Goal: Feedback & Contribution: Leave review/rating

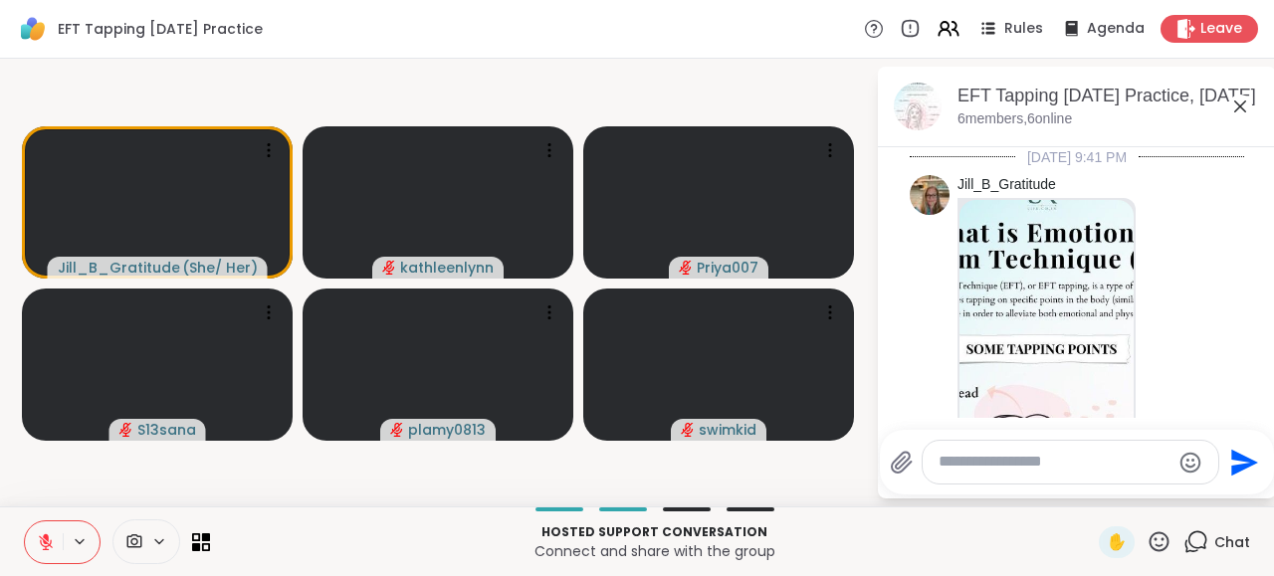
scroll to position [2078, 0]
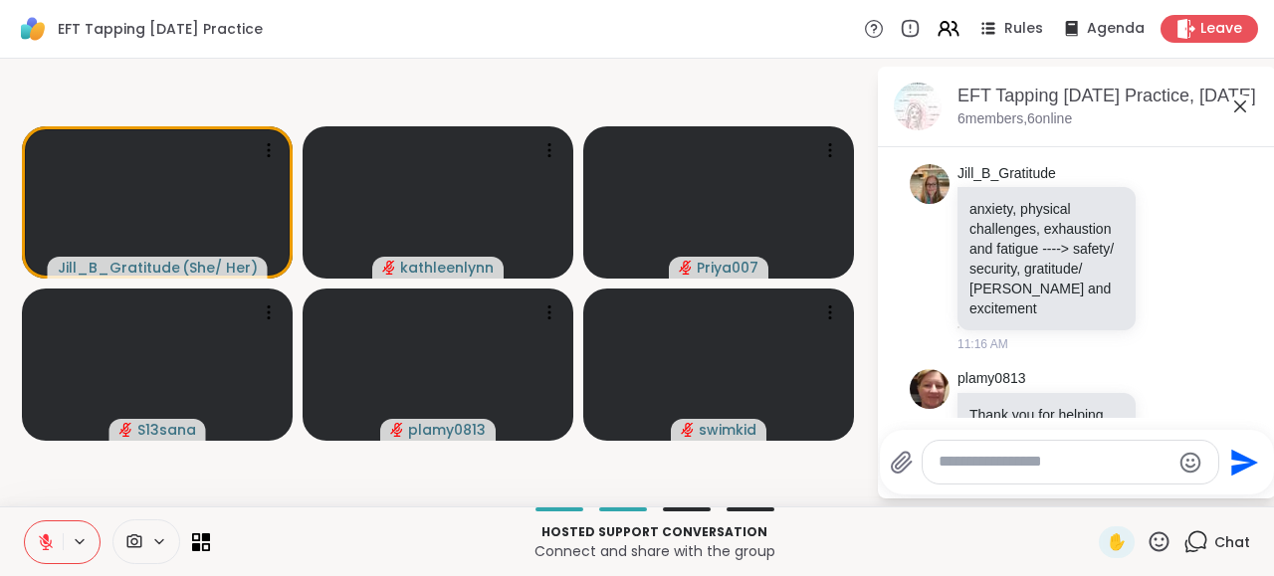
click at [994, 467] on textarea "Type your message" at bounding box center [1054, 462] width 232 height 21
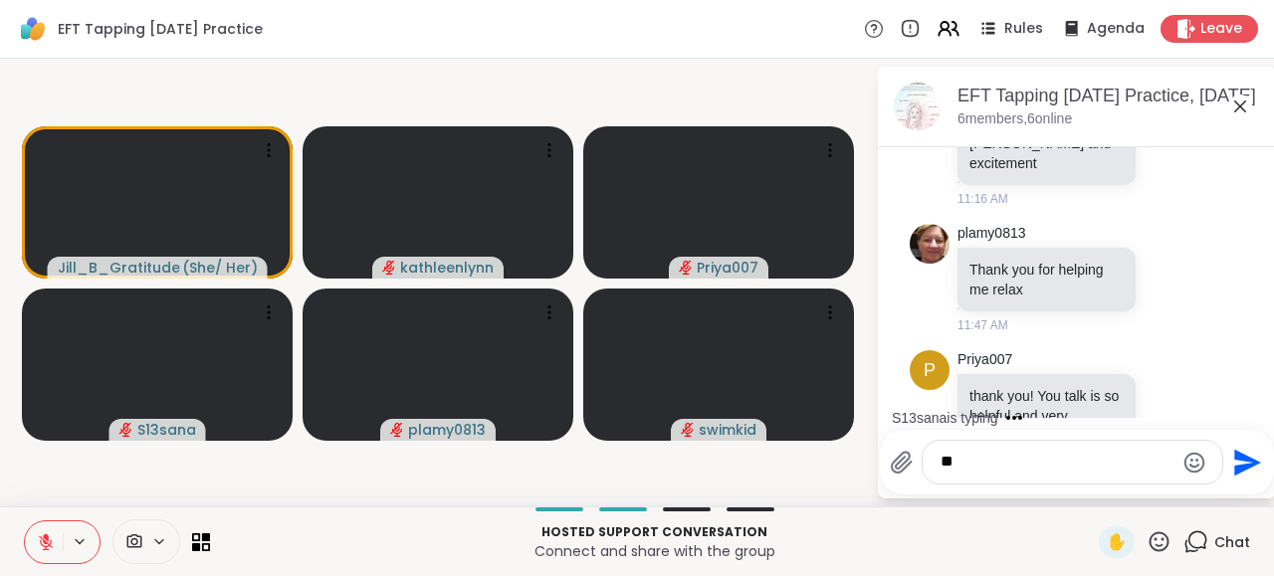
type textarea "*"
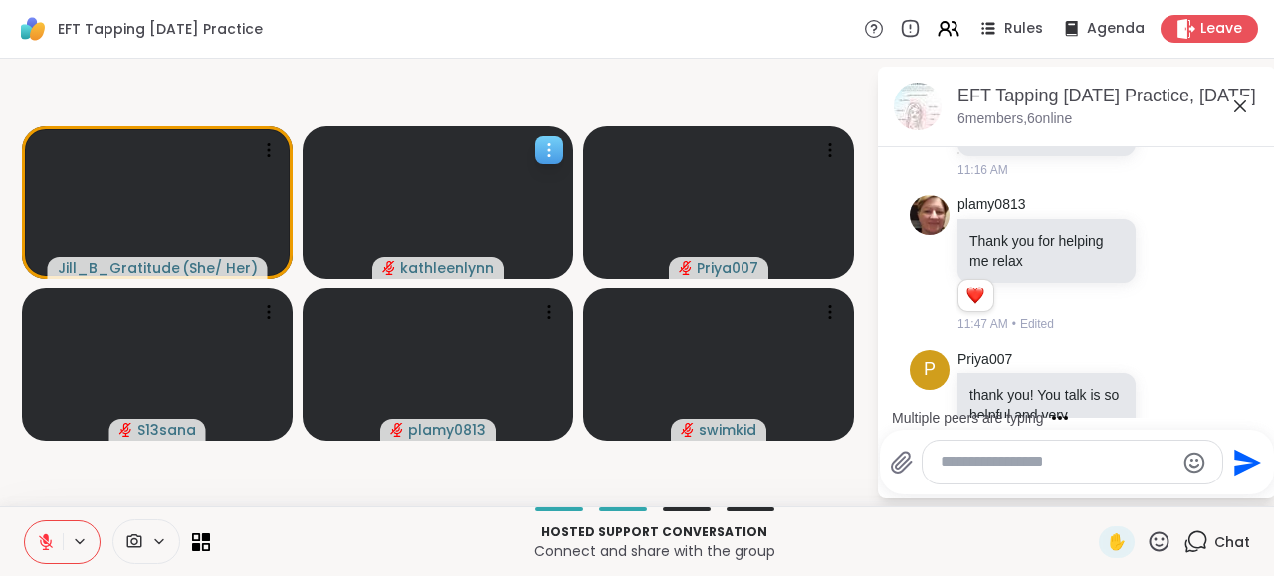
click at [389, 267] on icon "audio-muted" at bounding box center [388, 267] width 12 height 15
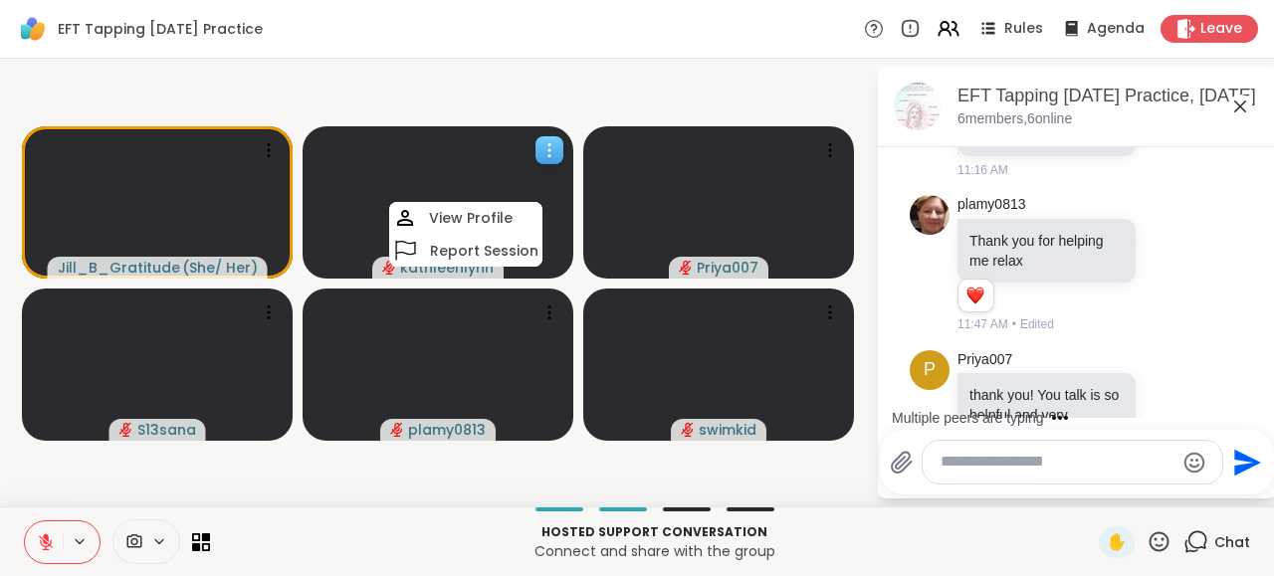
click at [381, 268] on div "kathleenlynn" at bounding box center [437, 268] width 131 height 22
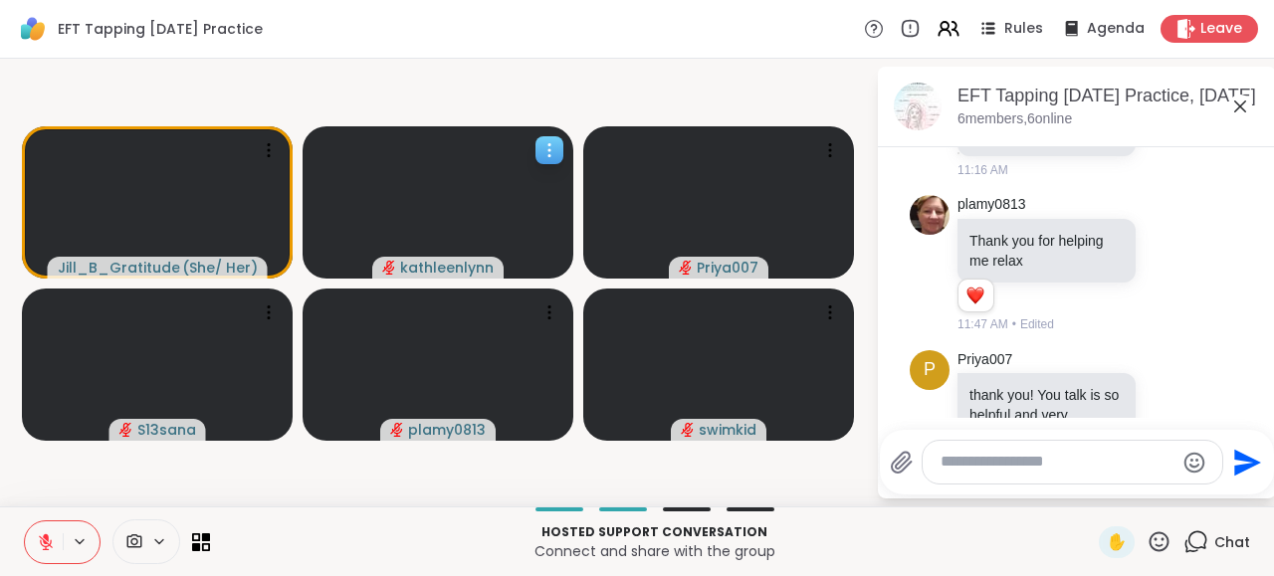
scroll to position [2406, 0]
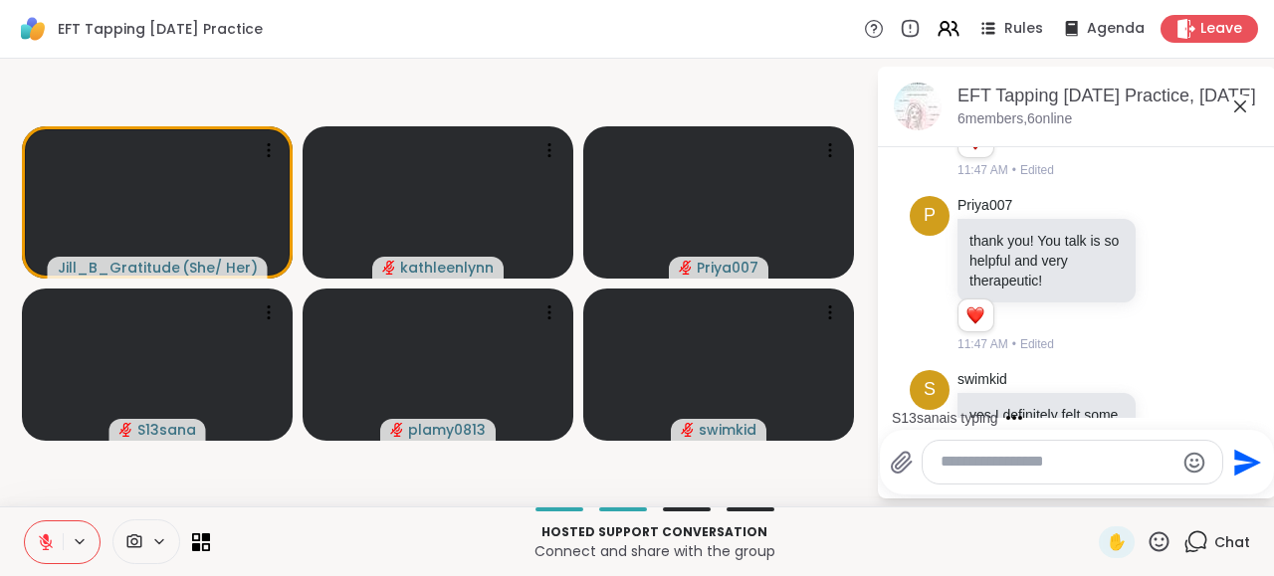
click at [41, 534] on icon at bounding box center [46, 542] width 18 height 18
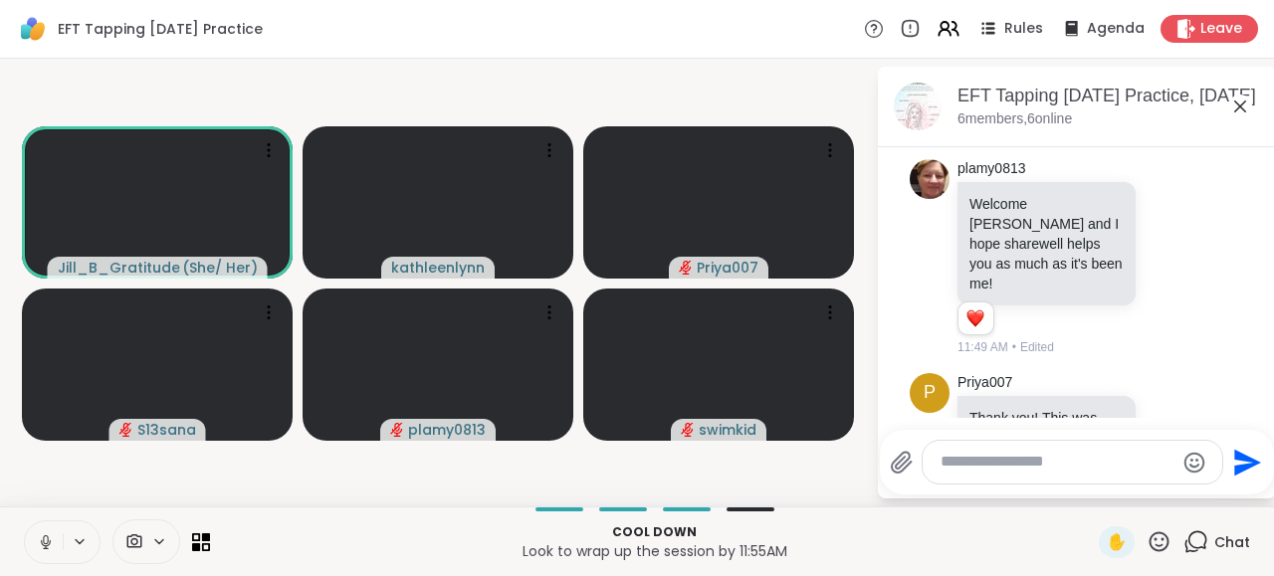
scroll to position [2927, 0]
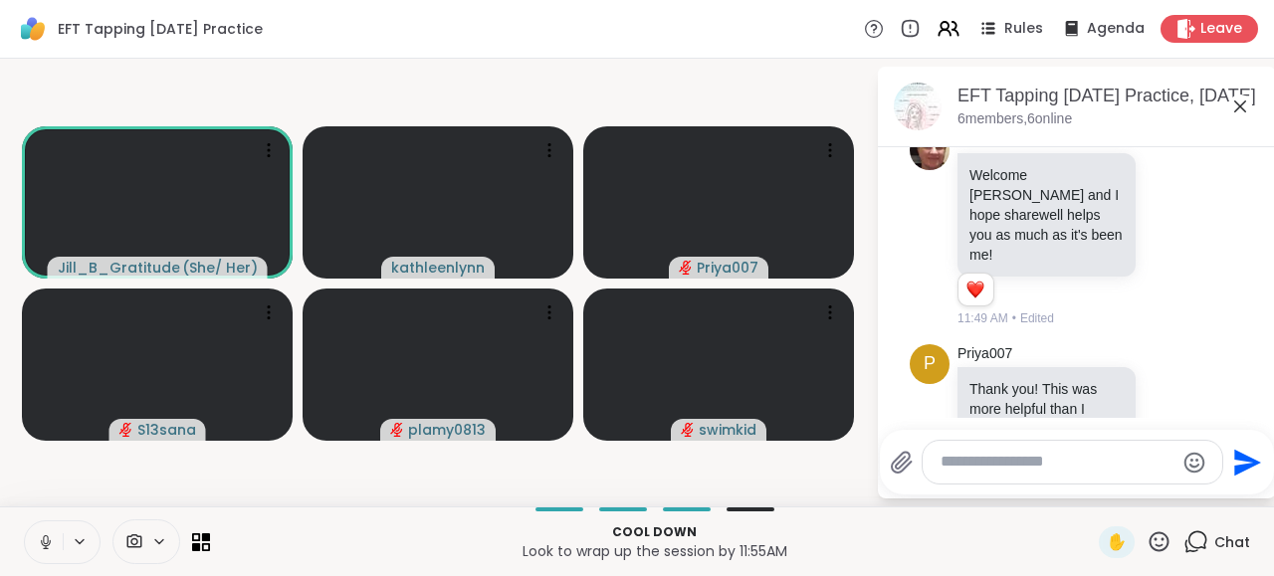
click at [45, 540] on icon at bounding box center [46, 542] width 18 height 18
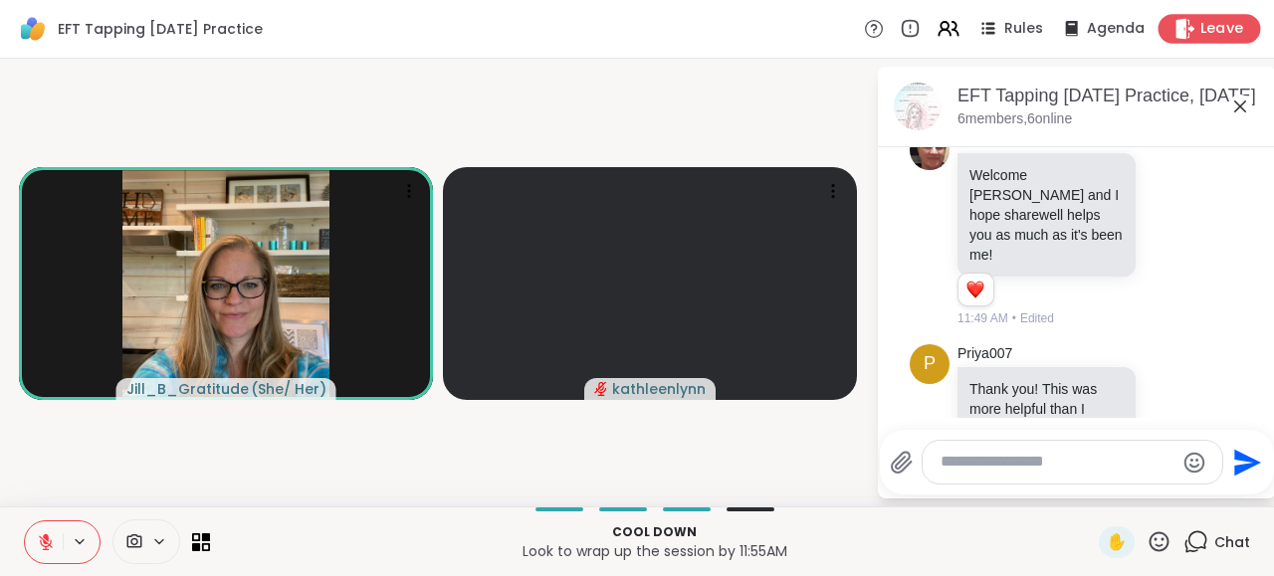
click at [1205, 22] on span "Leave" at bounding box center [1222, 29] width 44 height 21
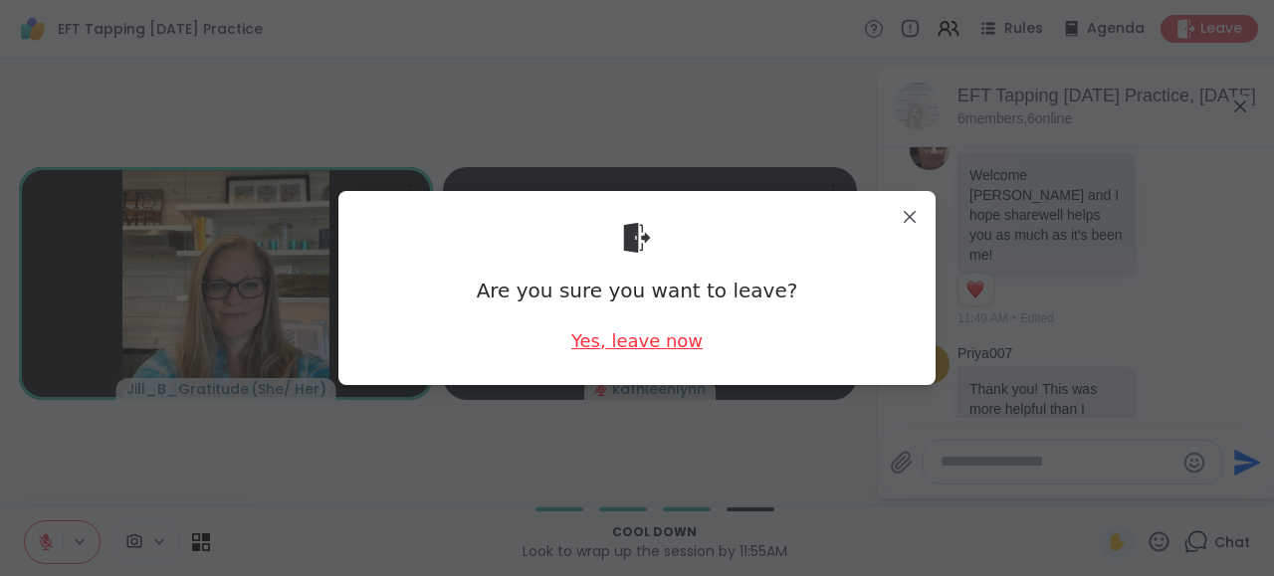
click at [622, 348] on div "Yes, leave now" at bounding box center [636, 340] width 131 height 25
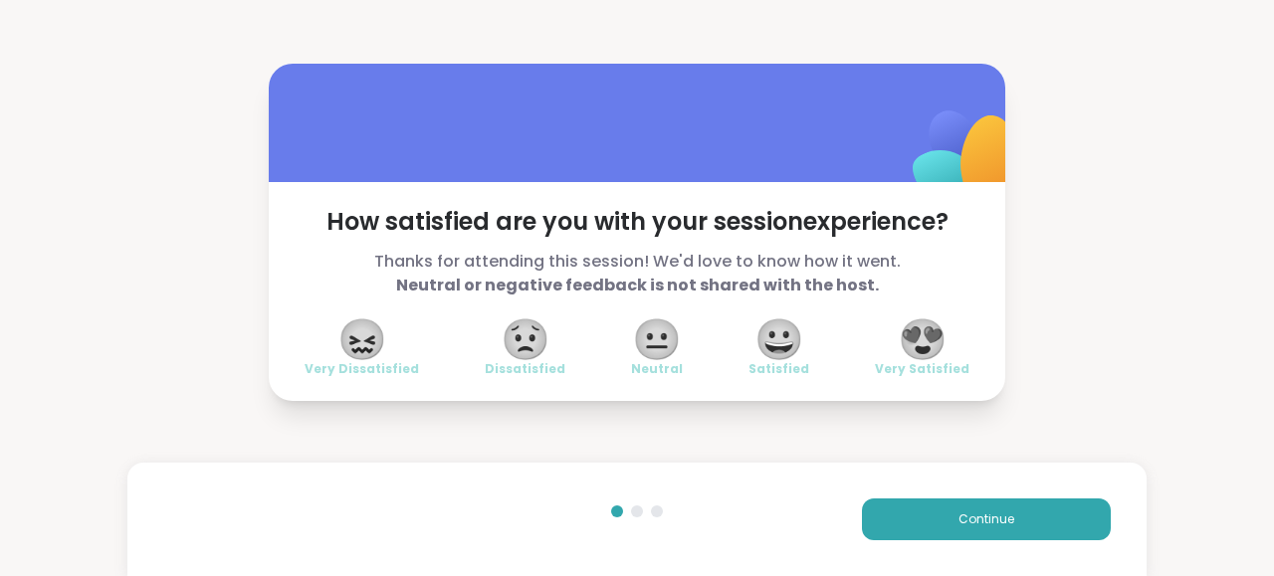
click at [927, 340] on span "😍" at bounding box center [923, 339] width 50 height 36
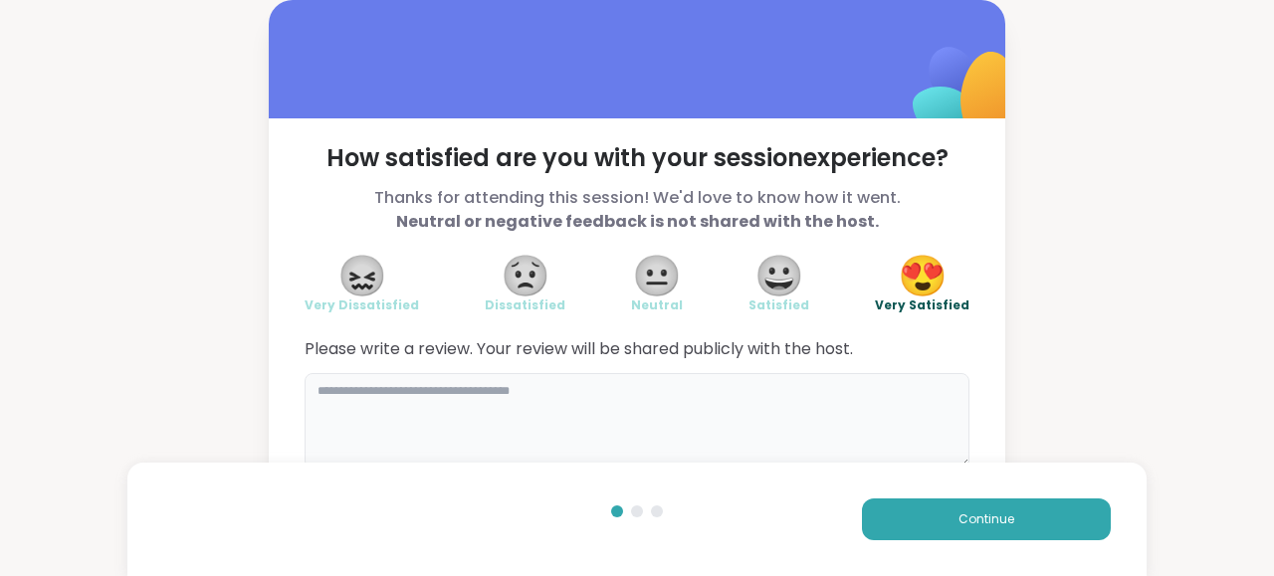
click at [390, 399] on textarea at bounding box center [637, 421] width 665 height 96
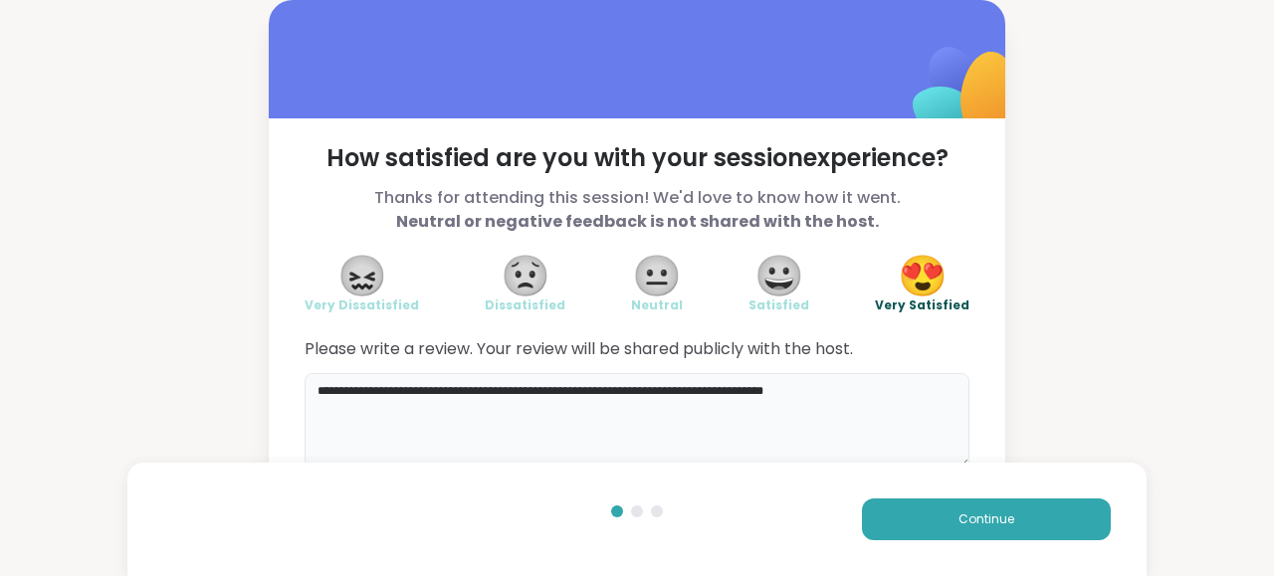
click at [662, 386] on textarea "**********" at bounding box center [637, 421] width 665 height 96
click at [401, 388] on textarea "**********" at bounding box center [637, 421] width 665 height 96
click at [870, 390] on textarea "**********" at bounding box center [637, 421] width 665 height 96
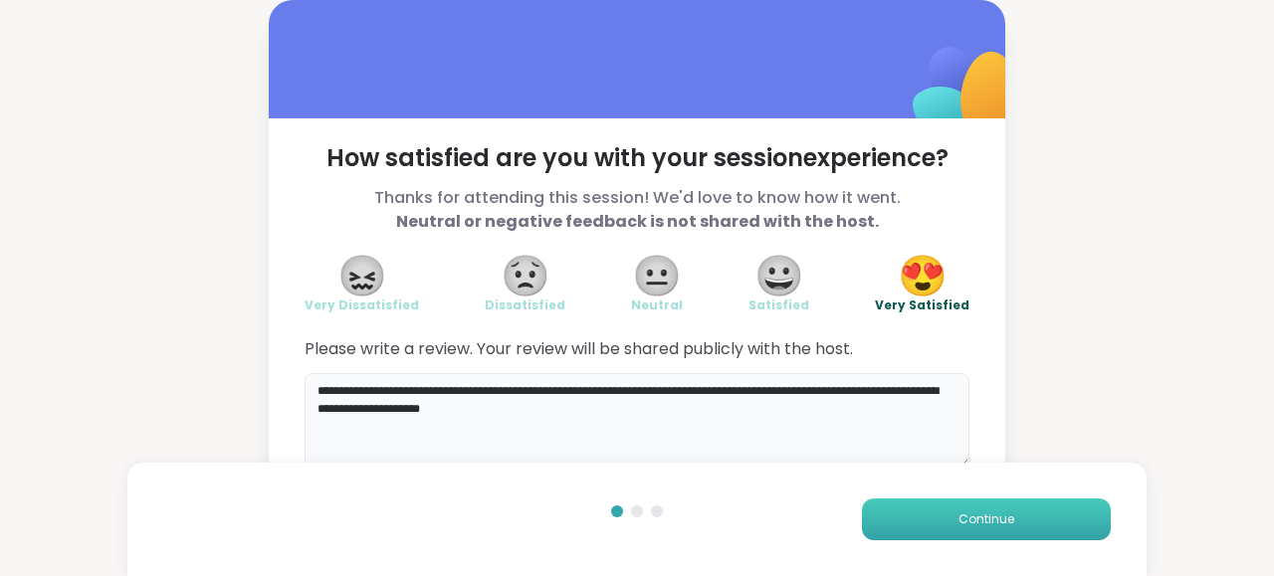
type textarea "**********"
click at [1012, 518] on span "Continue" at bounding box center [986, 519] width 56 height 18
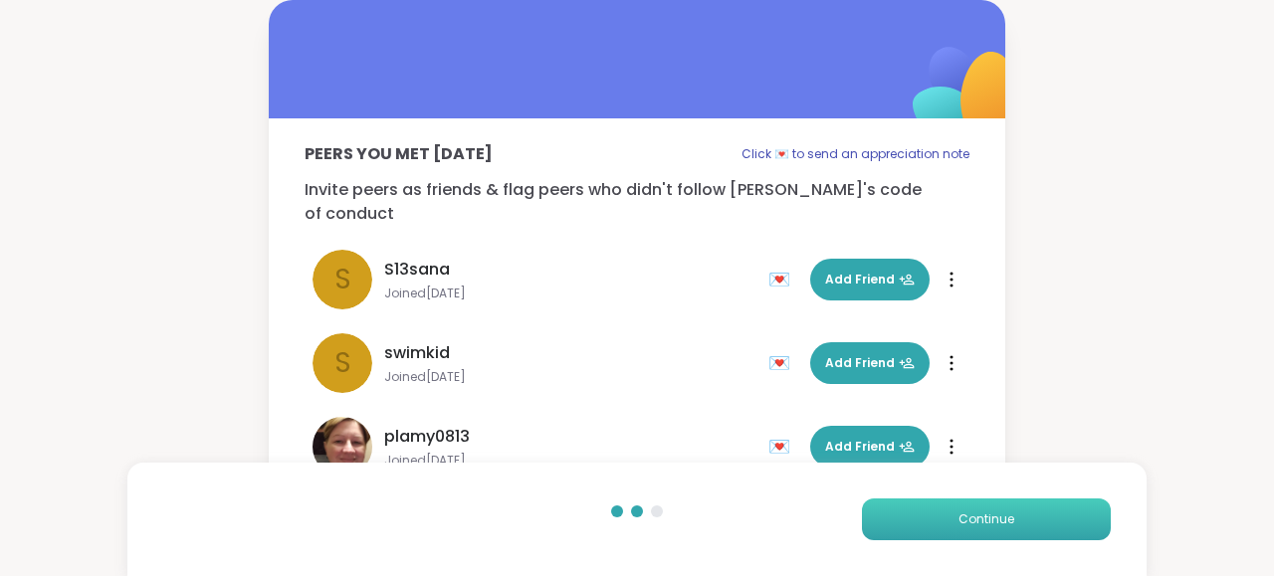
click at [1012, 518] on span "Continue" at bounding box center [986, 519] width 56 height 18
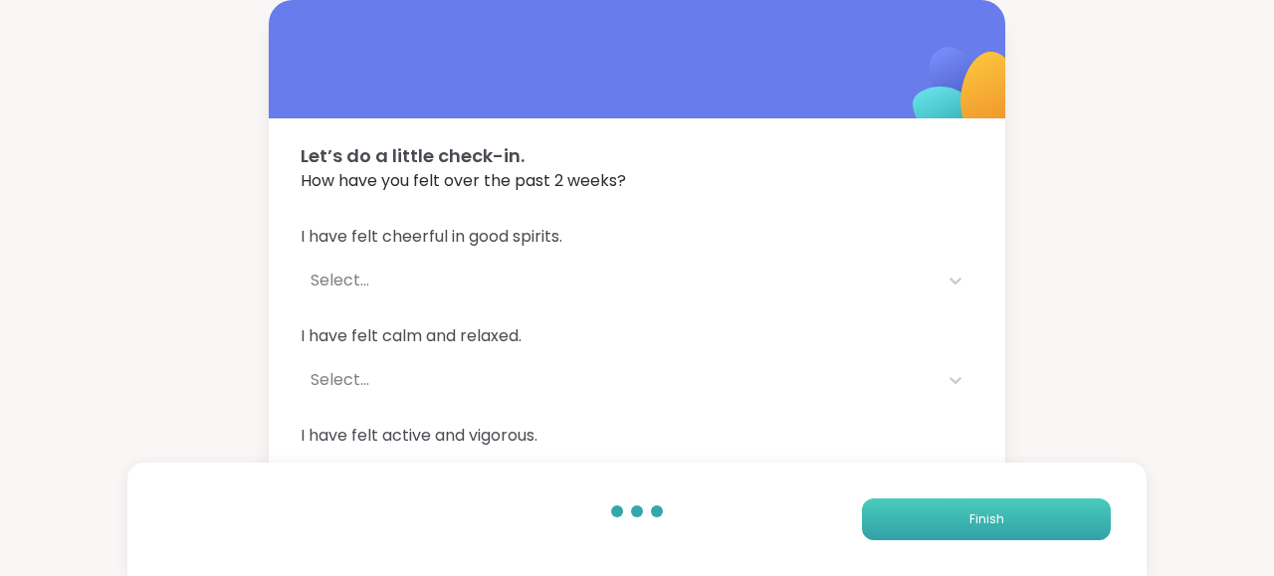
click at [1012, 518] on button "Finish" at bounding box center [986, 520] width 249 height 42
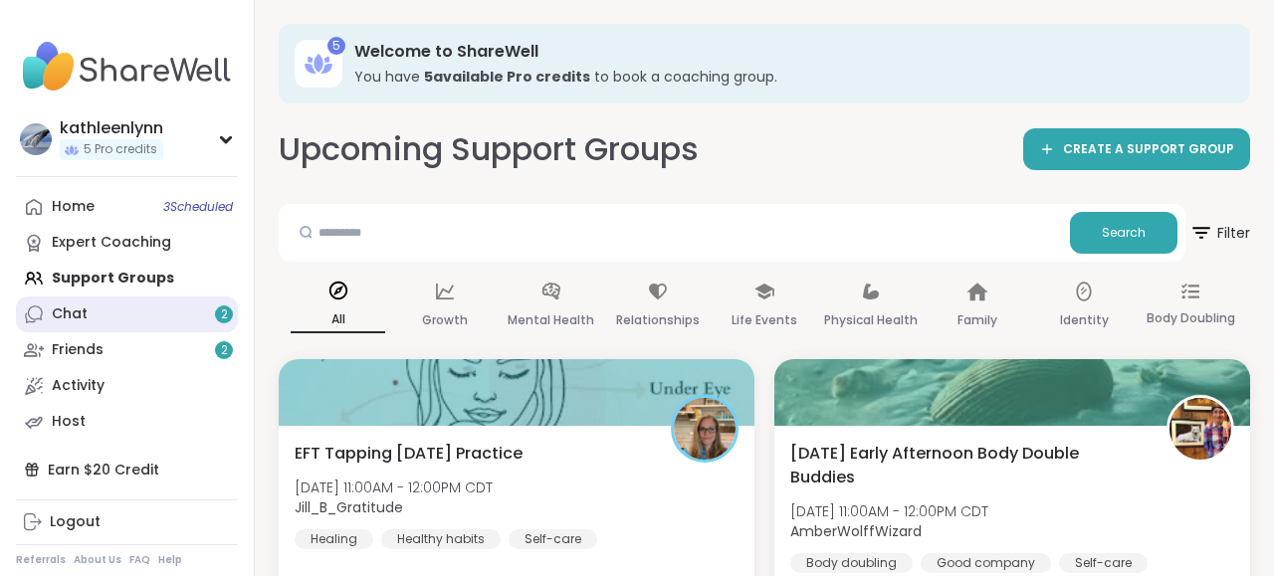
click at [120, 314] on link "Chat 2" at bounding box center [127, 315] width 222 height 36
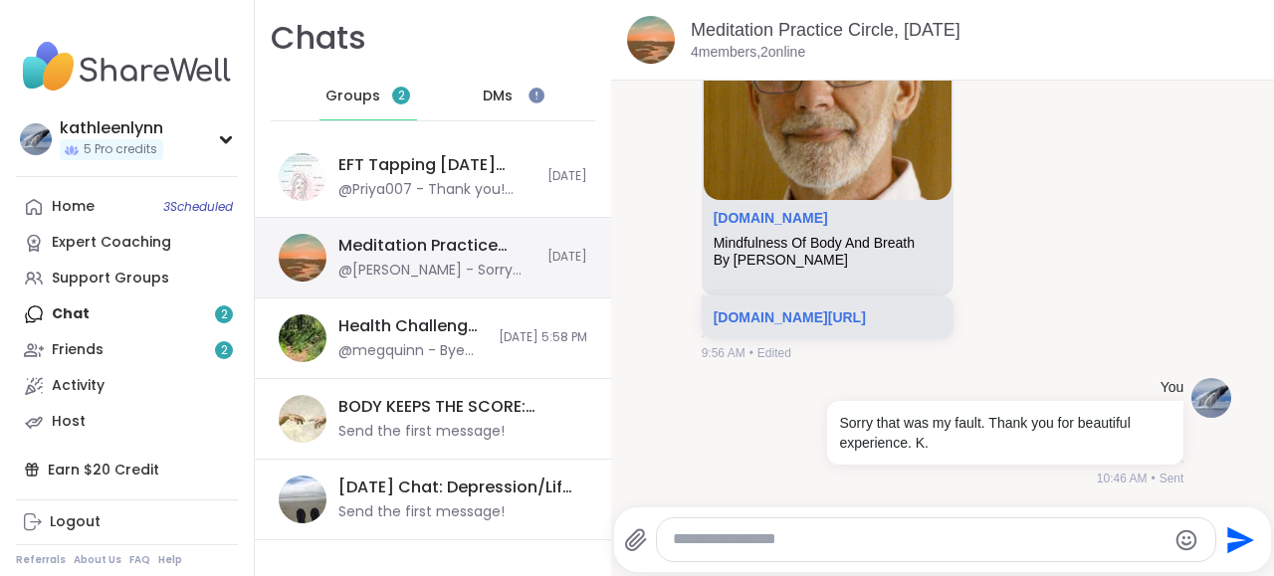
click at [379, 246] on div "Meditation Practice Circle, [DATE]" at bounding box center [436, 246] width 197 height 22
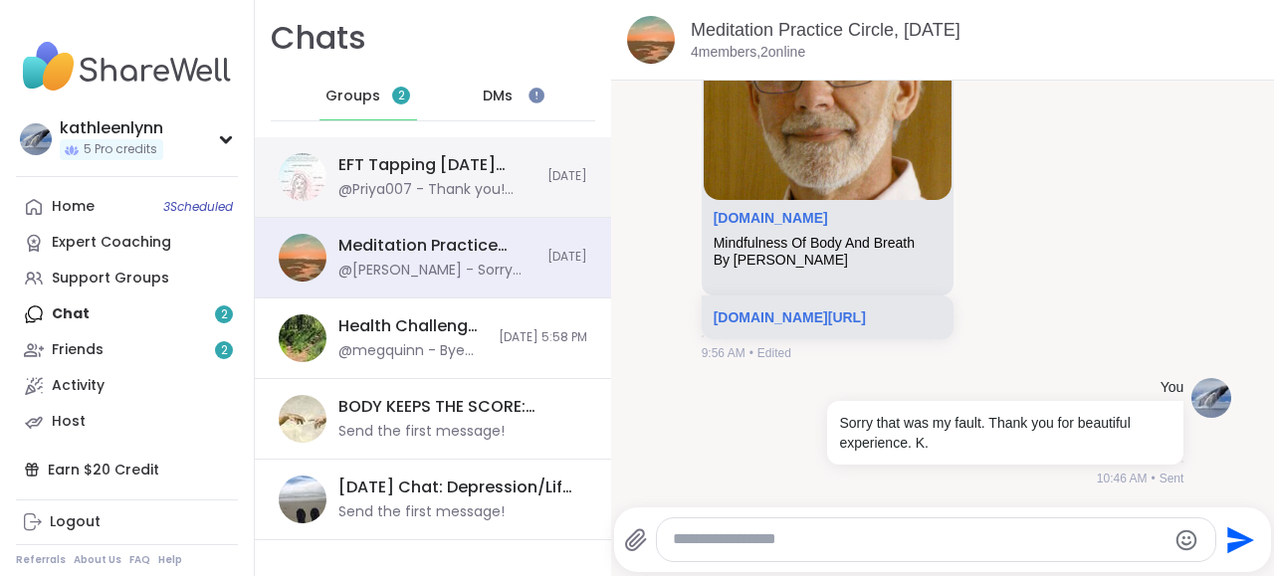
click at [402, 174] on div "EFT Tapping [DATE] Practice, [DATE]" at bounding box center [436, 165] width 197 height 22
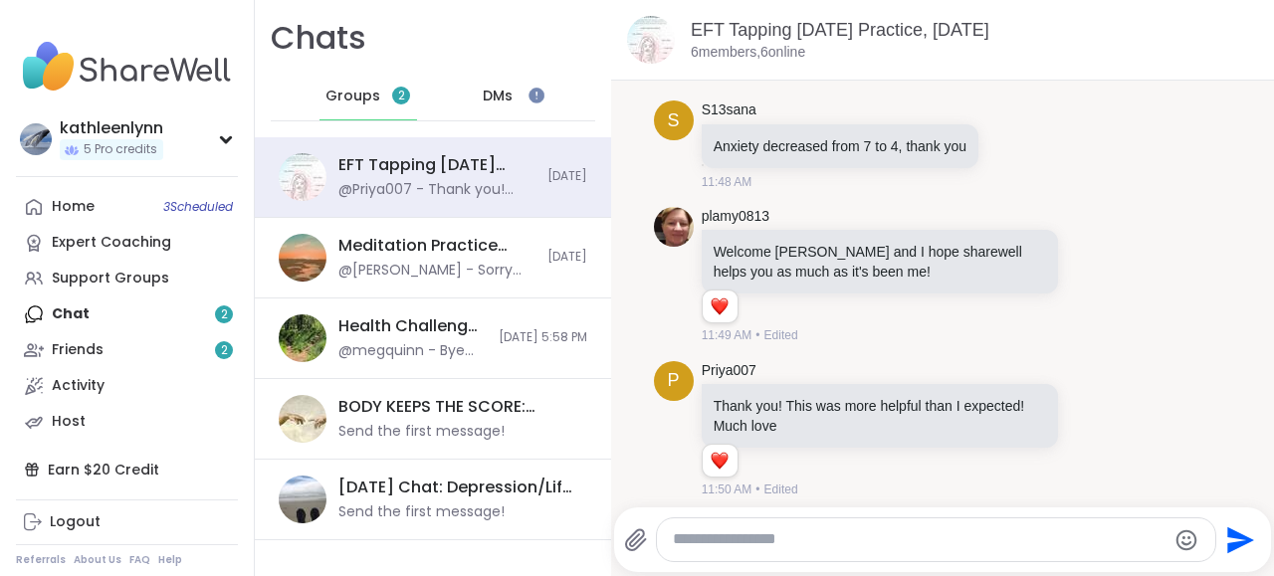
click at [115, 318] on div "Home 3 Scheduled Expert Coaching Support Groups Chat 2 Friends 2 Activity Host" at bounding box center [127, 314] width 222 height 251
click at [71, 387] on div "Activity" at bounding box center [78, 386] width 53 height 20
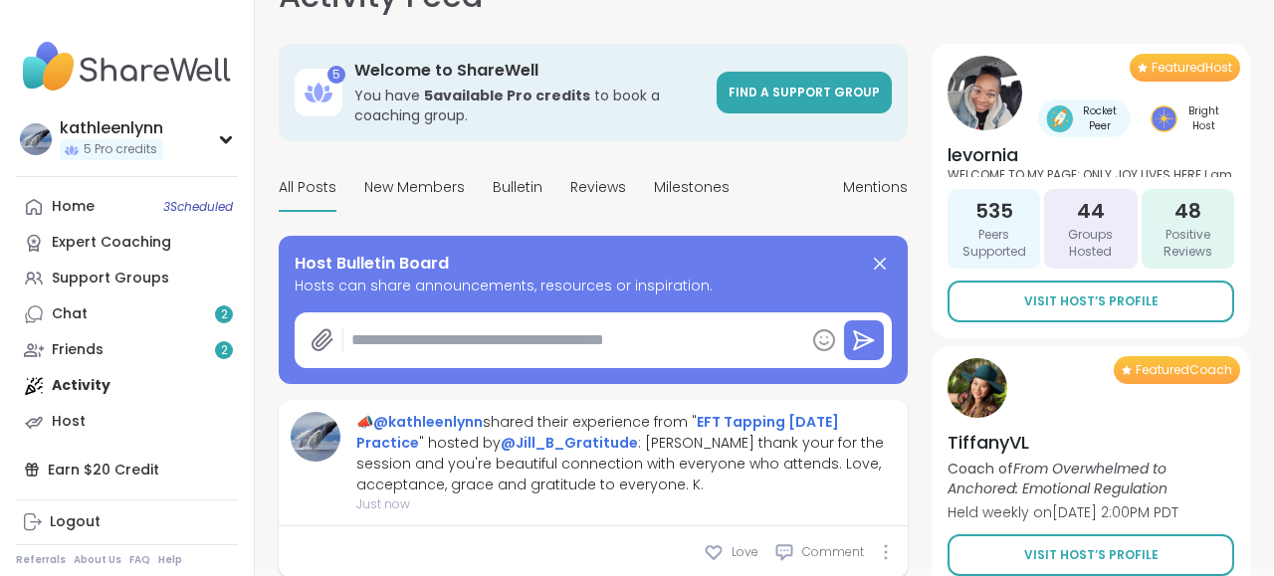
scroll to position [103, 0]
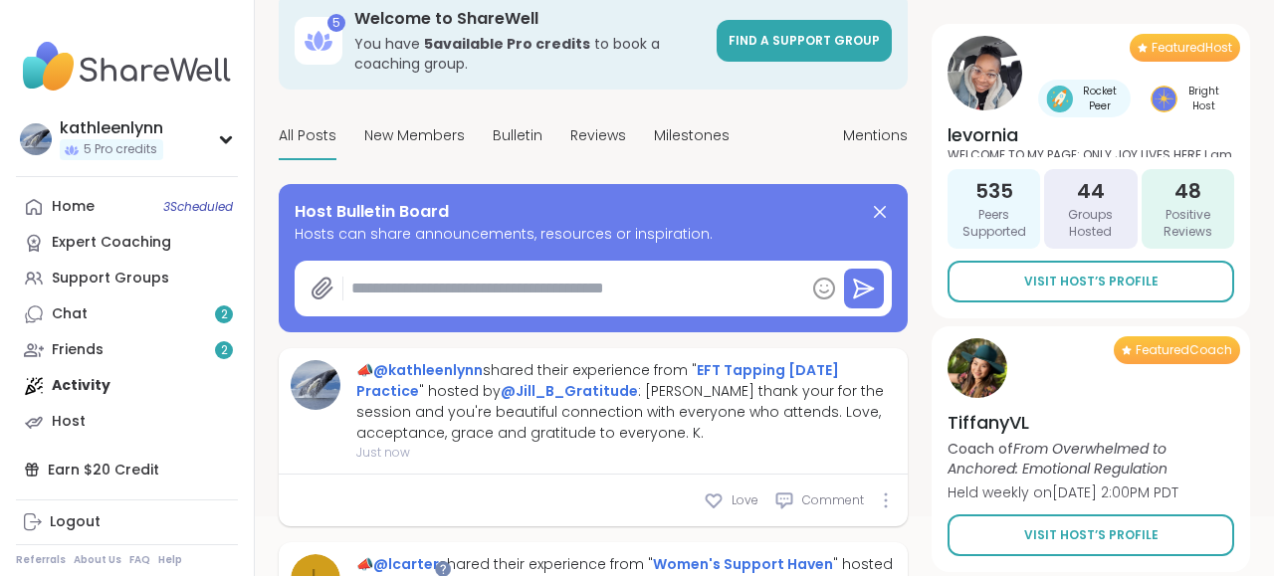
type textarea "*"
click at [885, 507] on icon at bounding box center [886, 502] width 2 height 14
click at [887, 497] on icon at bounding box center [886, 501] width 4 height 16
click at [883, 500] on div at bounding box center [886, 501] width 12 height 16
click at [887, 496] on icon at bounding box center [886, 502] width 2 height 14
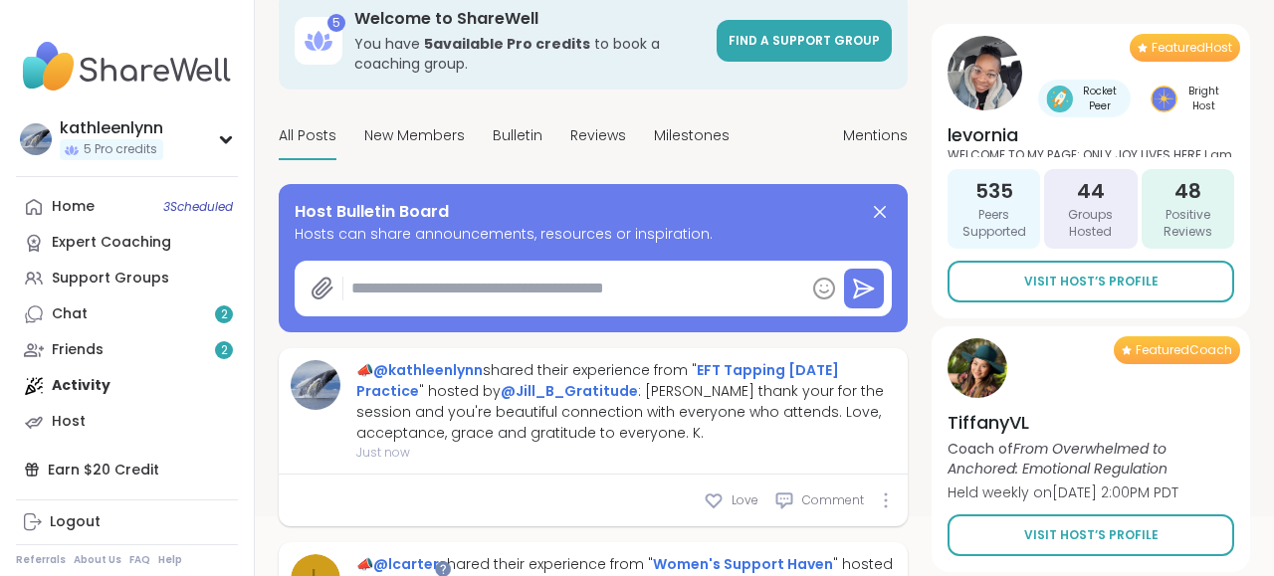
click at [887, 489] on div "Love Comment" at bounding box center [593, 501] width 629 height 52
click at [884, 503] on icon at bounding box center [886, 501] width 4 height 16
click at [89, 306] on link "Chat 2" at bounding box center [127, 315] width 222 height 36
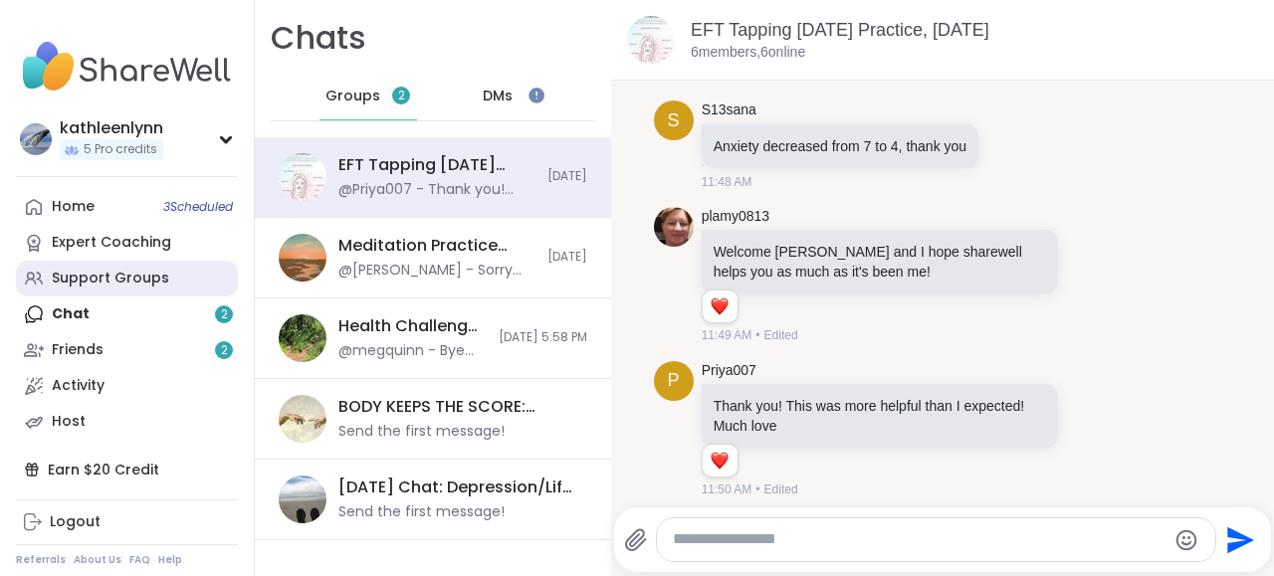
click at [102, 276] on div "Support Groups" at bounding box center [110, 279] width 117 height 20
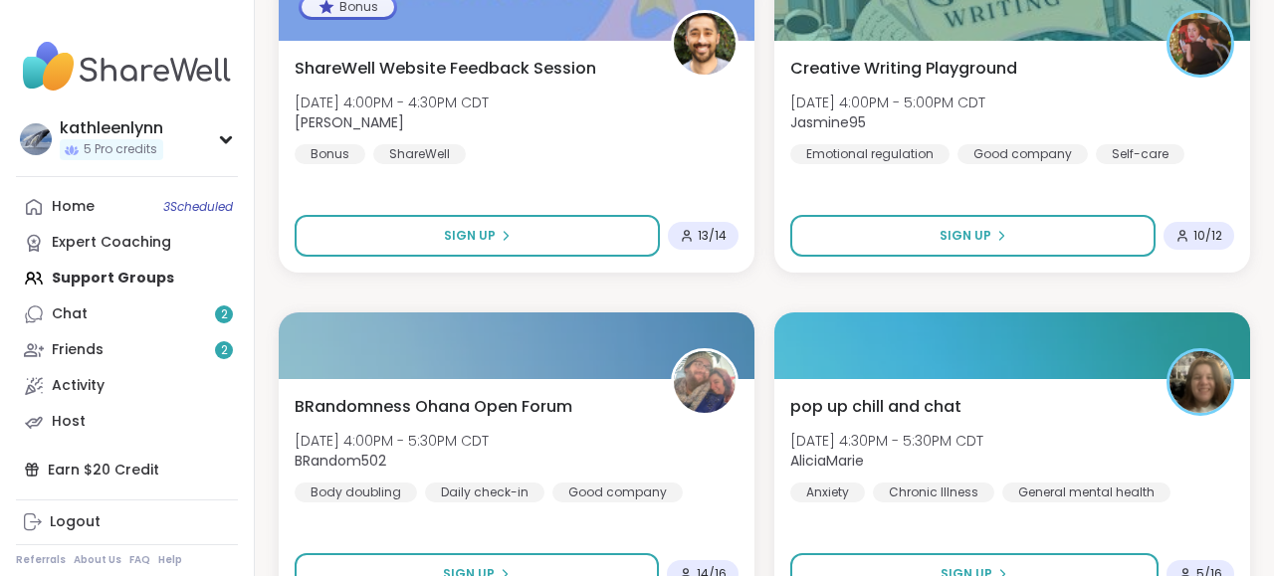
scroll to position [4605, 0]
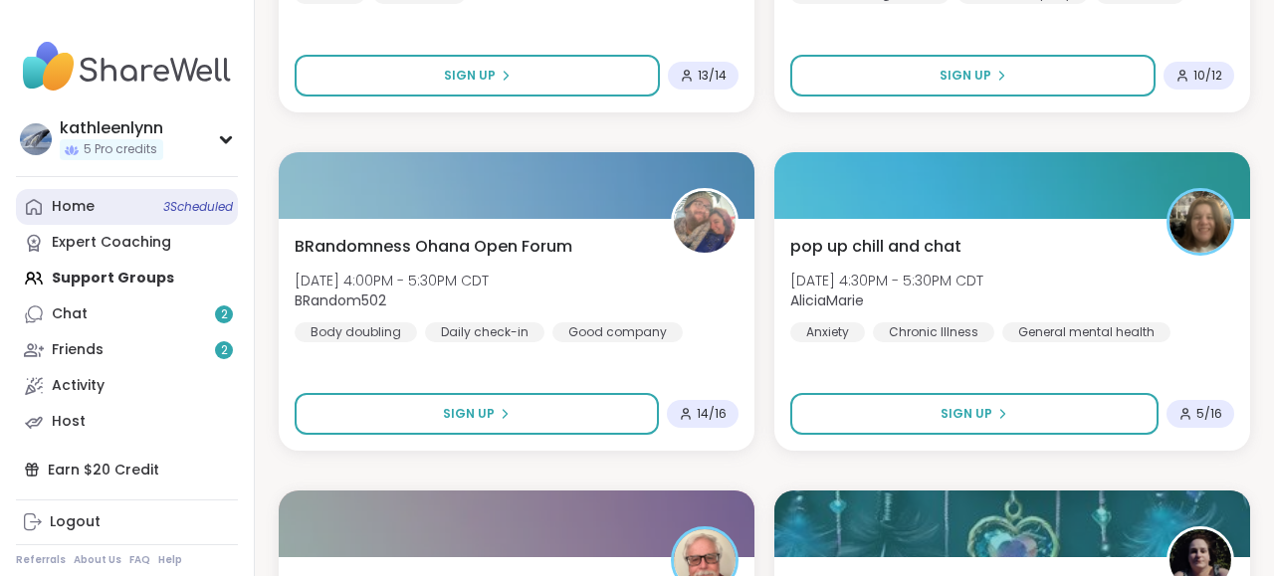
click at [180, 212] on span "3 Scheduled" at bounding box center [198, 207] width 70 height 16
